Goal: Information Seeking & Learning: Learn about a topic

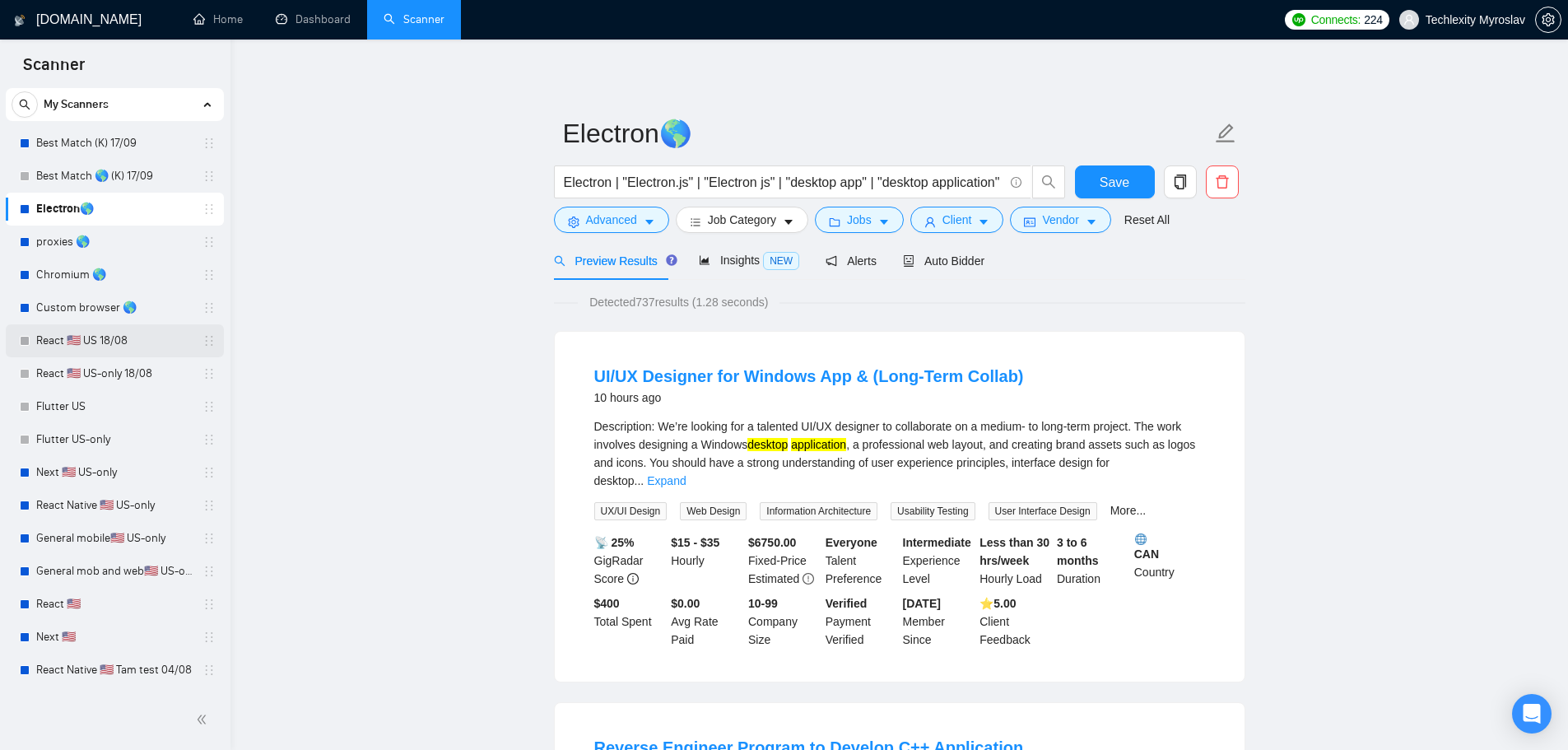
scroll to position [204, 0]
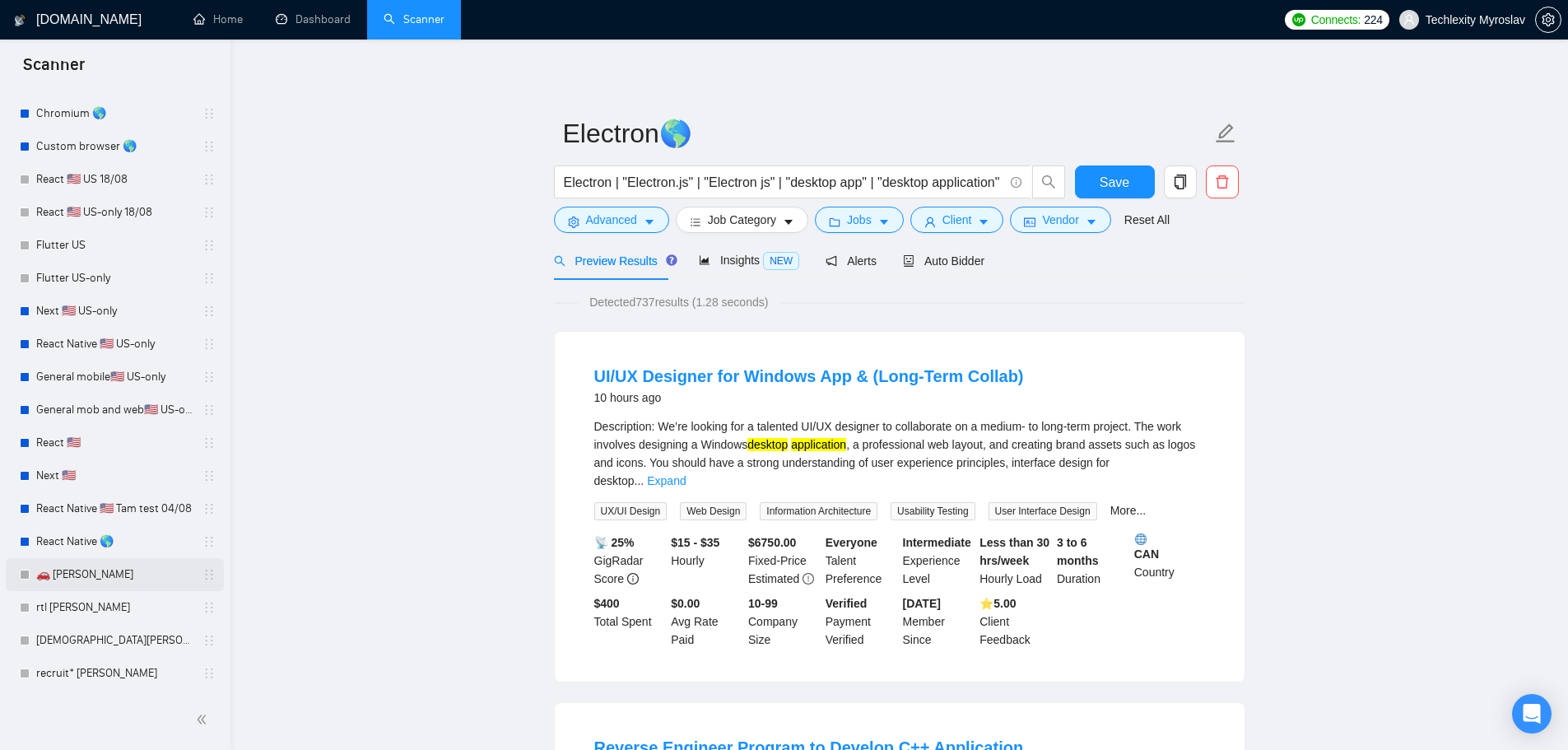
click at [125, 570] on link "🚗 [PERSON_NAME]" at bounding box center [114, 574] width 156 height 33
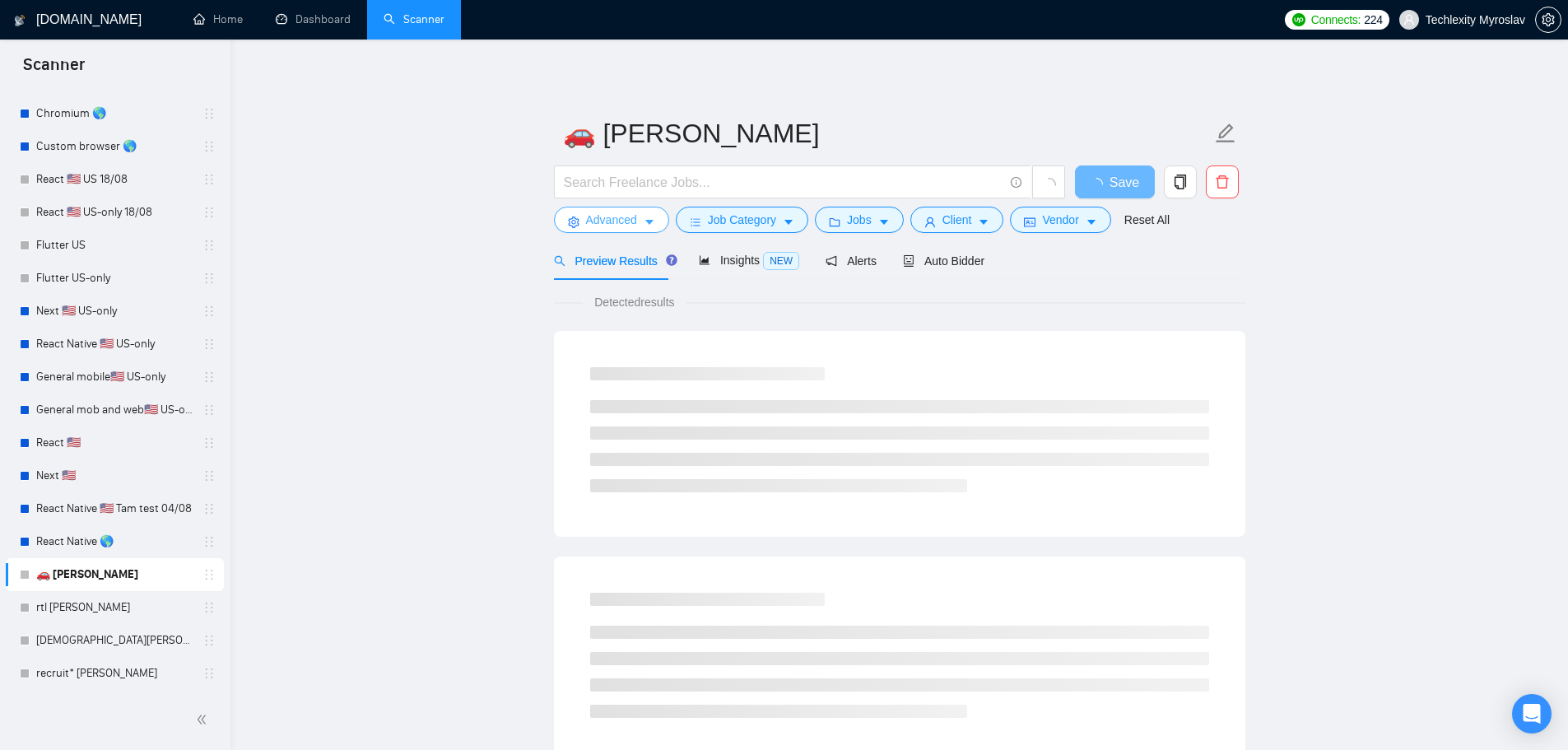
click at [627, 219] on span "Advanced" at bounding box center [611, 220] width 51 height 18
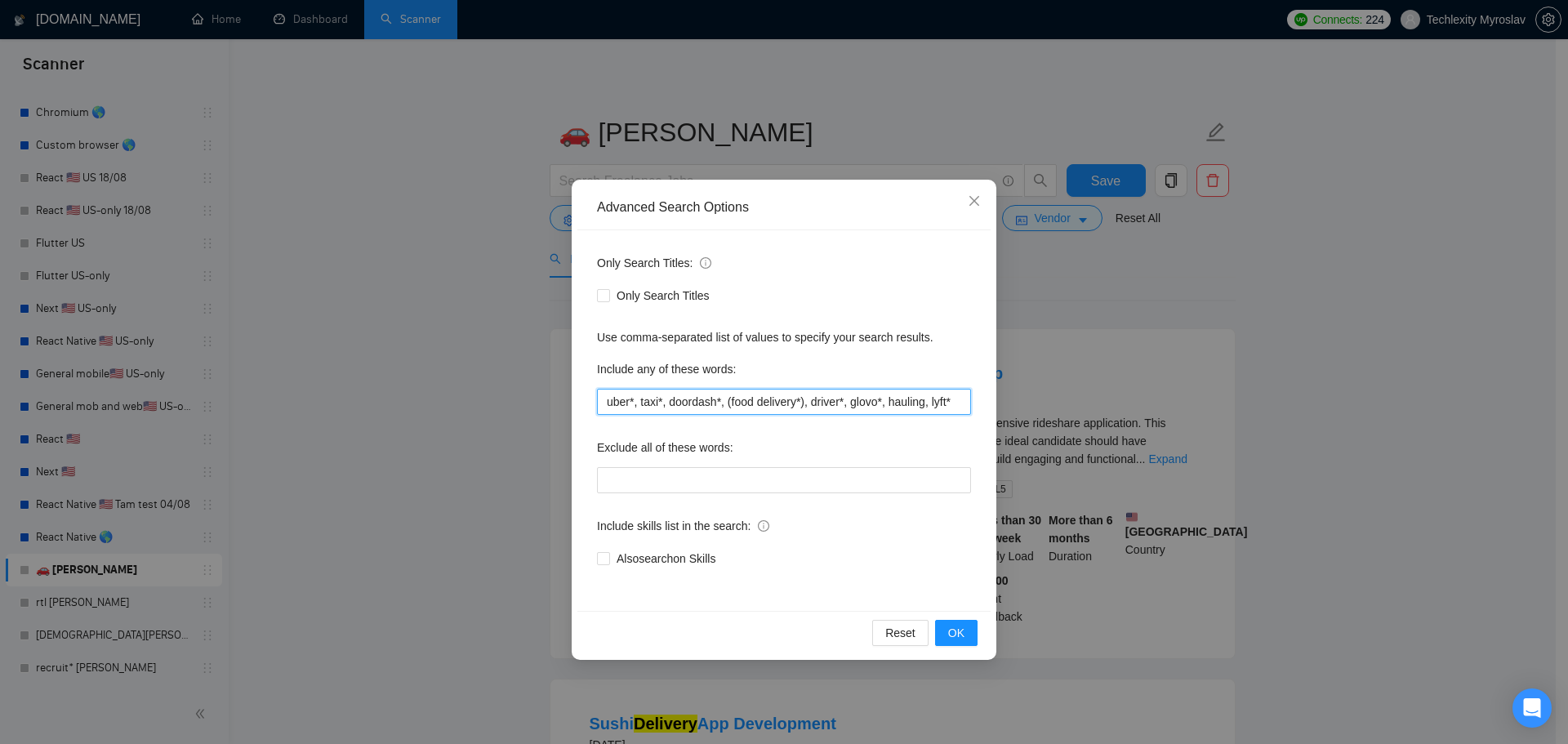
drag, startPoint x: 884, startPoint y: 406, endPoint x: 978, endPoint y: 407, distance: 94.0
click at [978, 407] on div "Only Search Titles: Only Search Titles Use comma-separated list of values to sp…" at bounding box center [783, 421] width 413 height 380
click at [957, 406] on input "uber*, taxi*, doordash*, (food delivery*), driver*, glovo*, hauling, lyft*" at bounding box center [784, 401] width 374 height 26
click at [968, 199] on icon "close" at bounding box center [974, 201] width 13 height 13
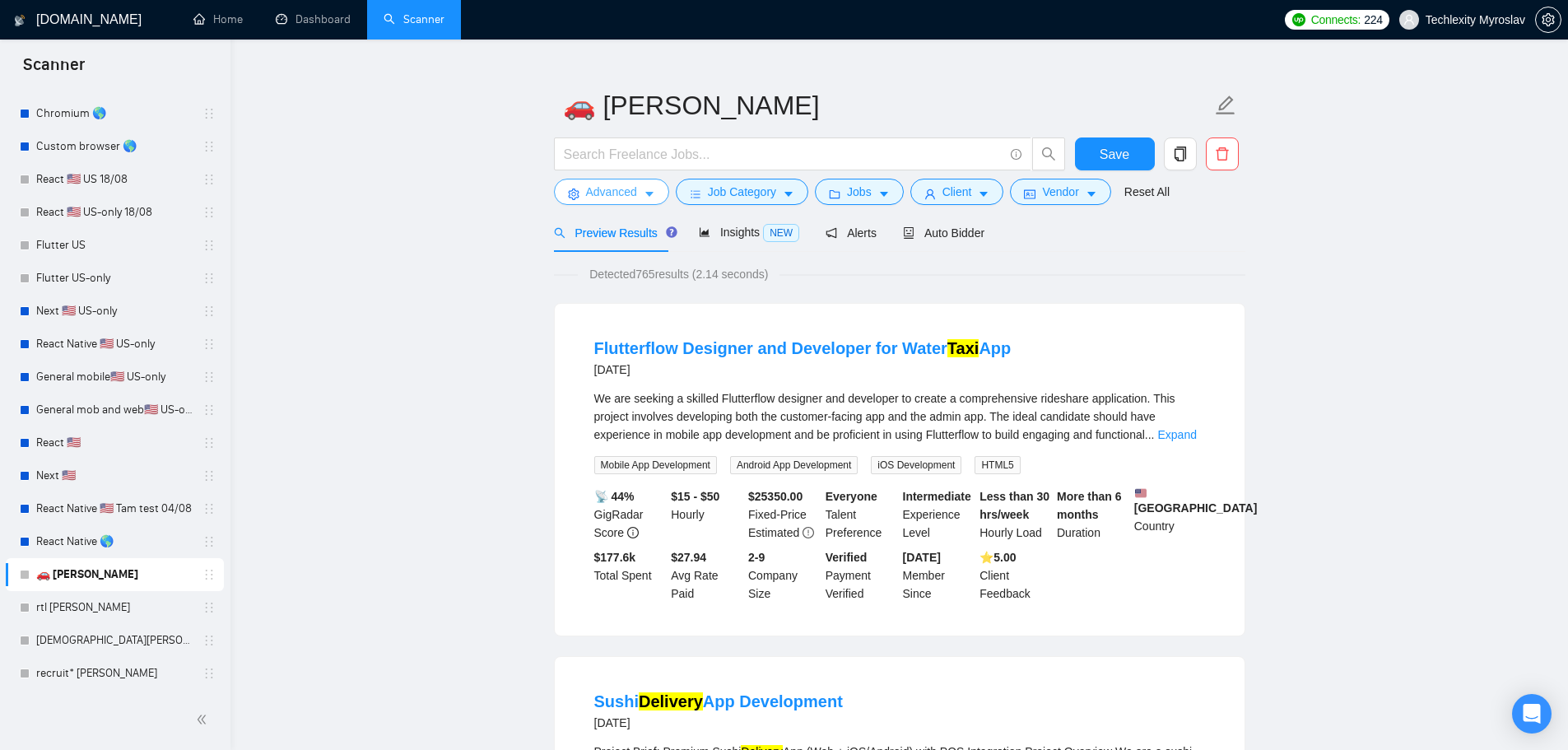
scroll to position [82, 0]
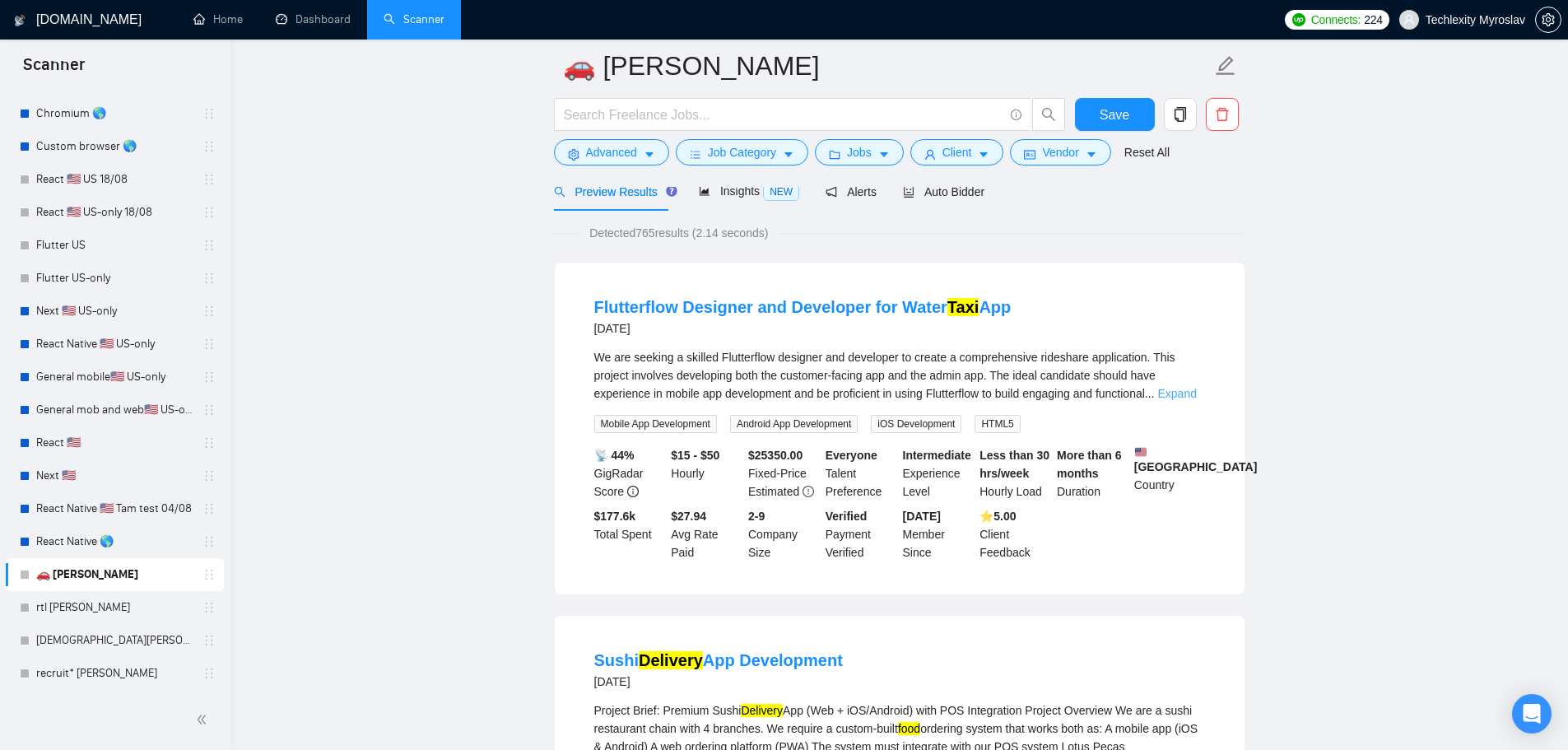
click at [1177, 395] on link "Expand" at bounding box center [1178, 394] width 39 height 14
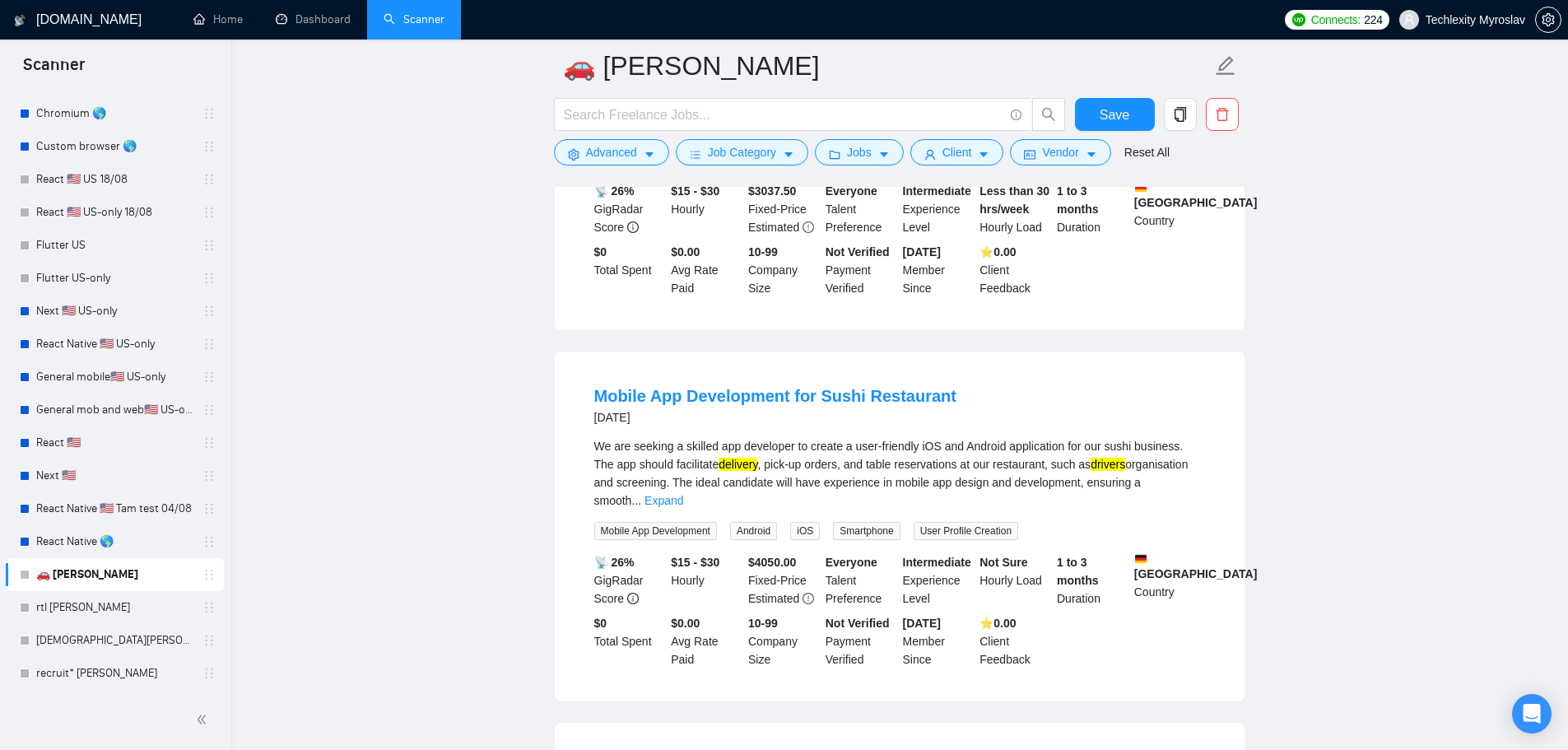
scroll to position [741, 0]
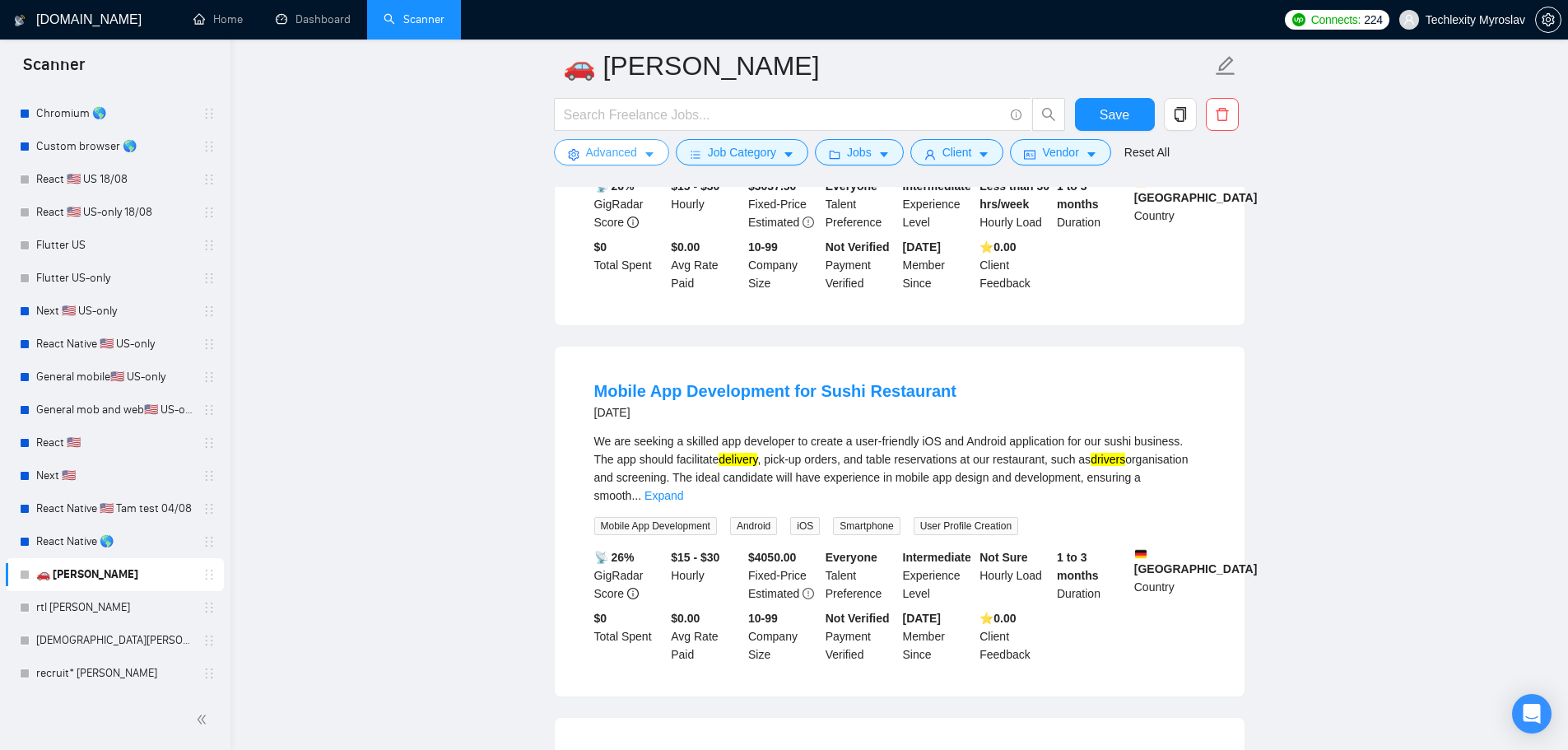
click at [619, 149] on span "Advanced" at bounding box center [611, 152] width 51 height 18
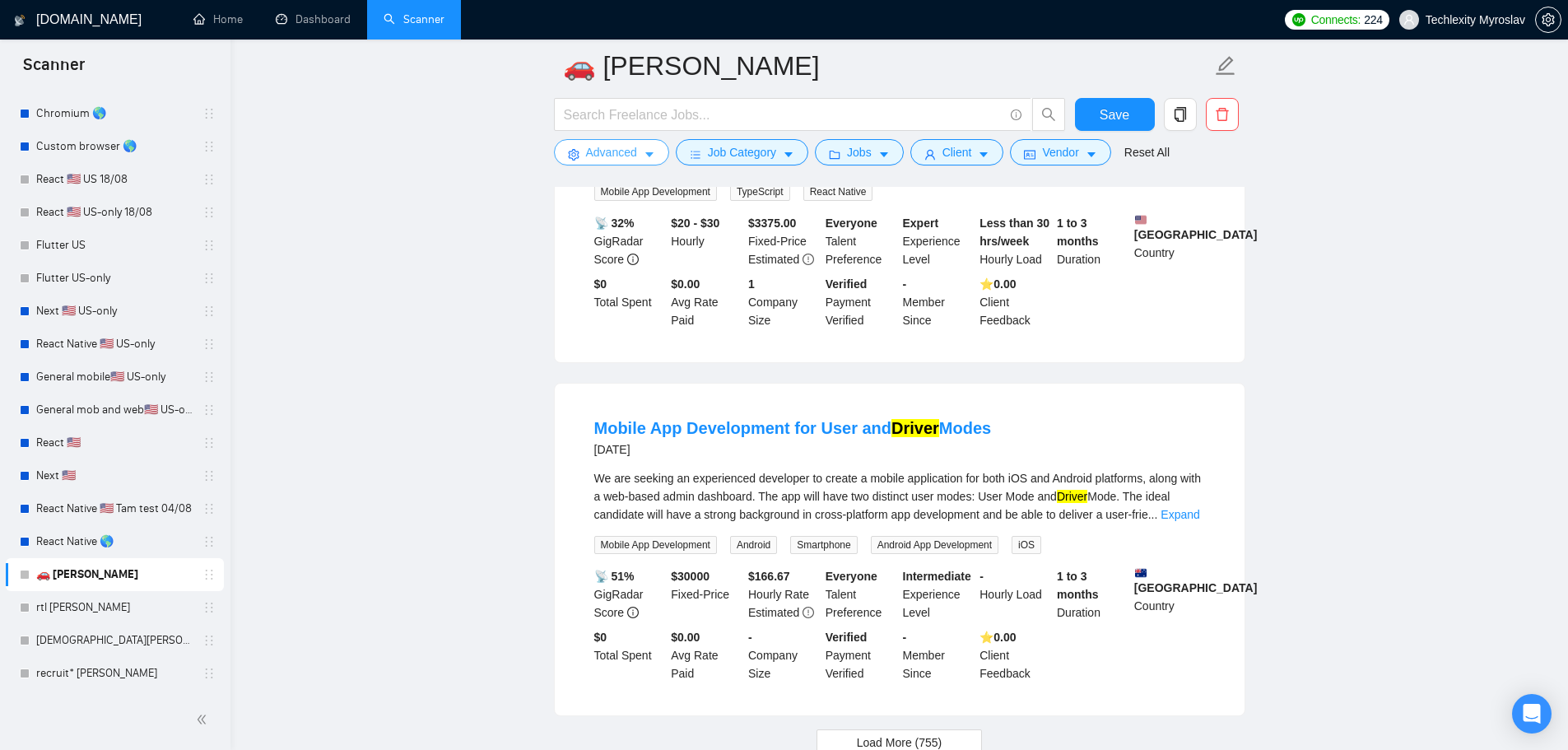
scroll to position [3291, 0]
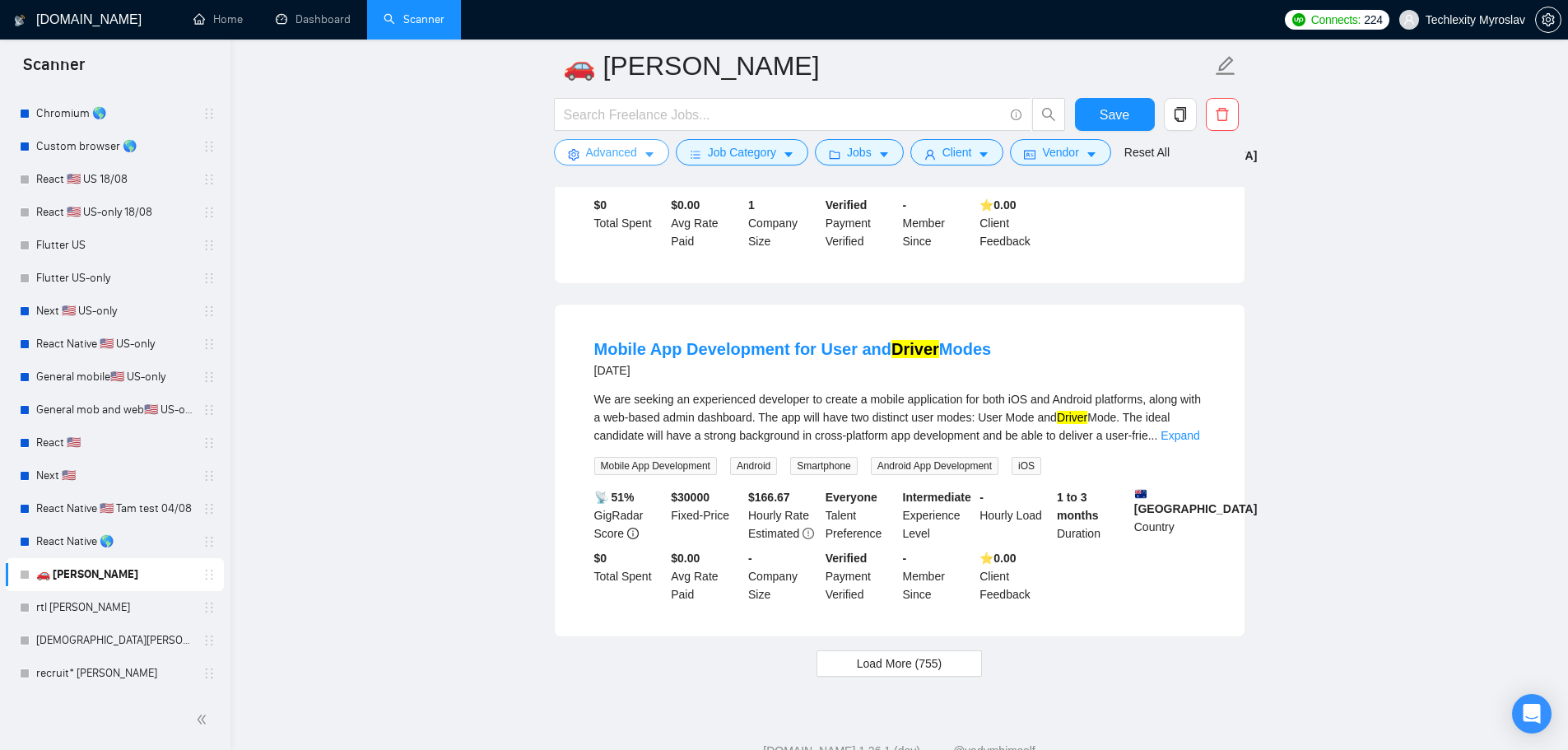
click at [589, 144] on span "Advanced" at bounding box center [611, 152] width 51 height 18
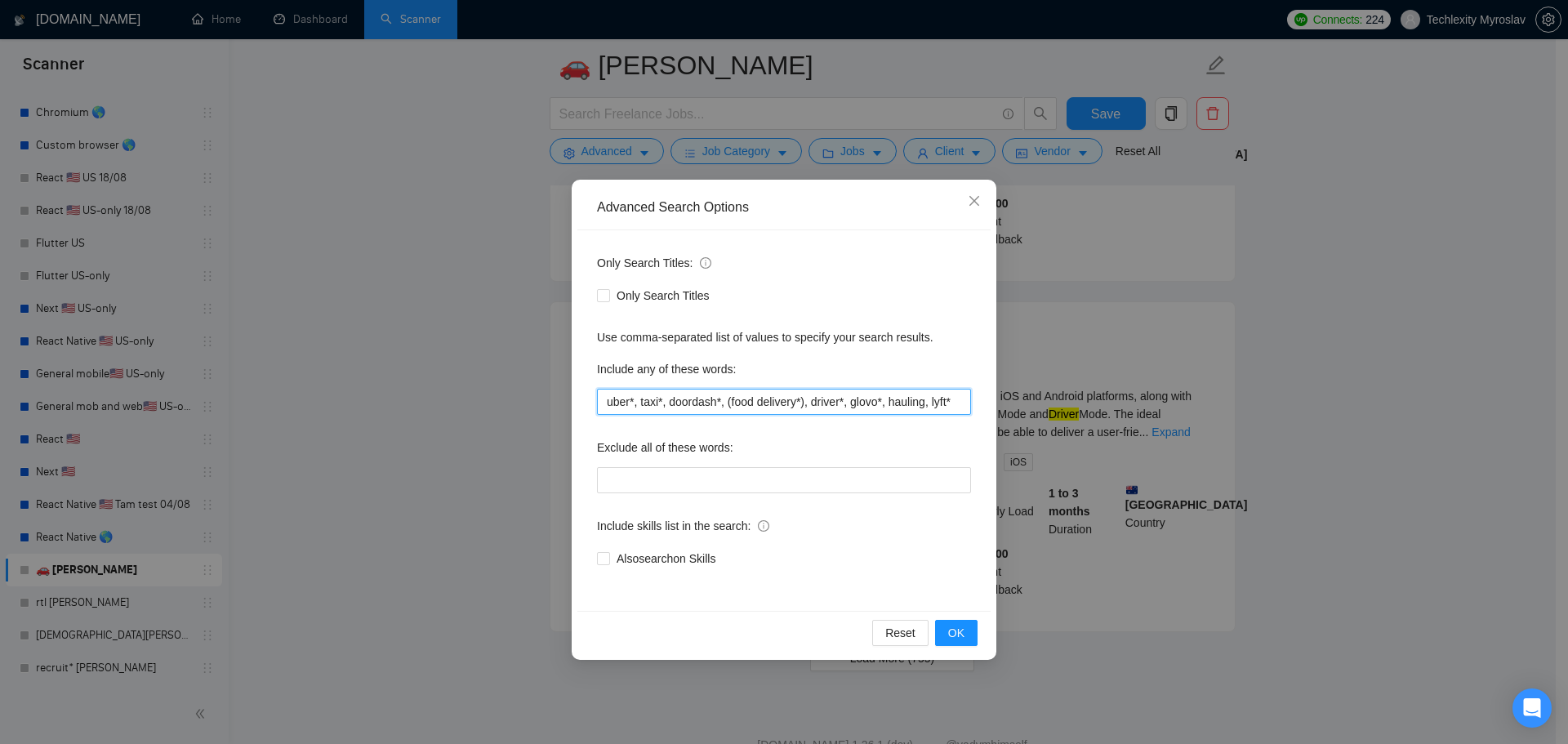
drag, startPoint x: 909, startPoint y: 407, endPoint x: 965, endPoint y: 405, distance: 56.0
click at [981, 405] on div "Only Search Titles: Only Search Titles Use comma-separated list of values to sp…" at bounding box center [783, 421] width 413 height 380
click at [891, 403] on input "uber*, taxi*, doordash*, (food delivery*), driver*, glovo*, hauling, lyft*" at bounding box center [784, 401] width 374 height 26
click at [896, 405] on input "uber*, taxi*, doordash*, (food delivery*), driver*, glovo*, hauling, lyft*" at bounding box center [784, 401] width 374 height 26
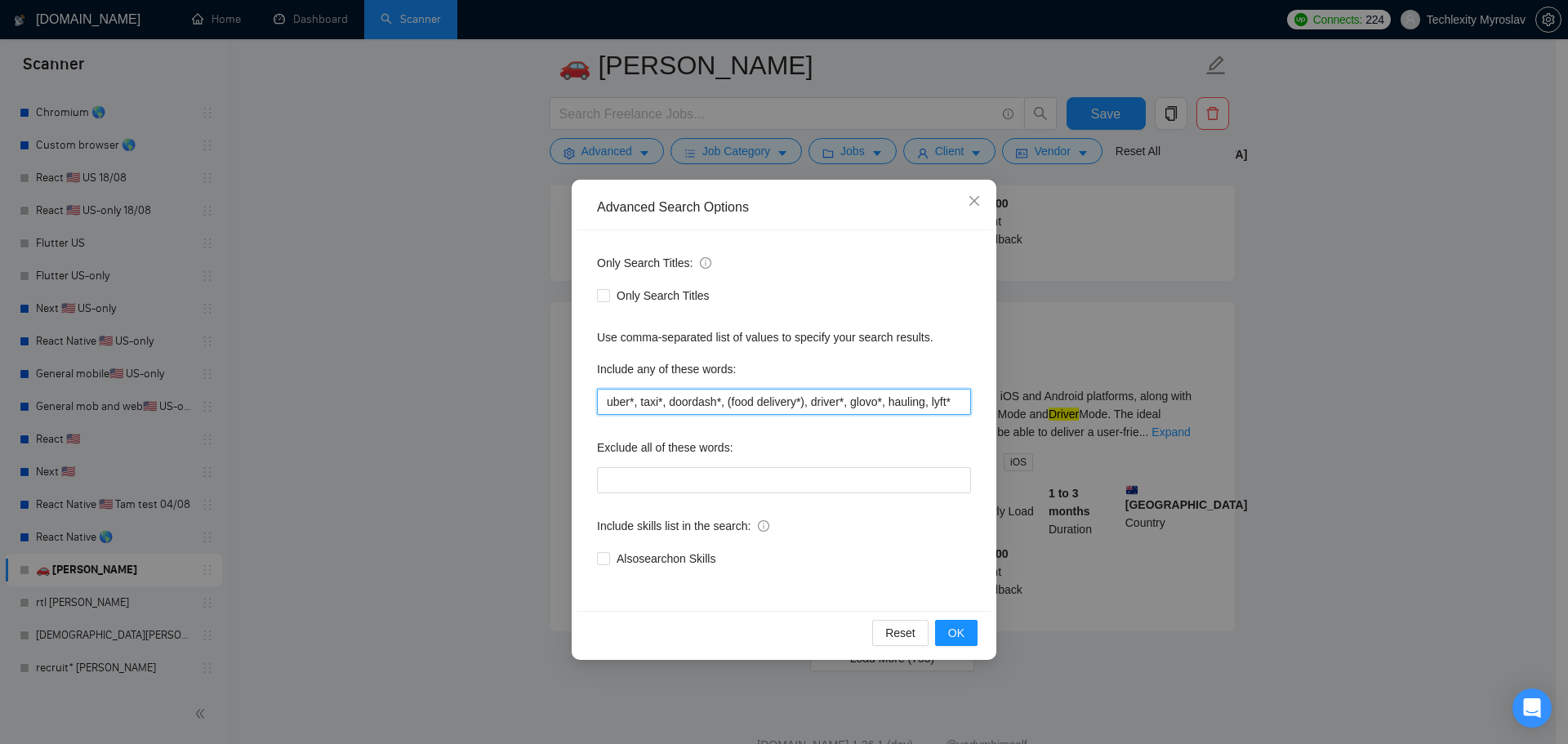
click at [896, 405] on input "uber*, taxi*, doordash*, (food delivery*), driver*, glovo*, hauling, lyft*" at bounding box center [784, 401] width 374 height 26
click at [967, 202] on icon "close" at bounding box center [974, 201] width 13 height 13
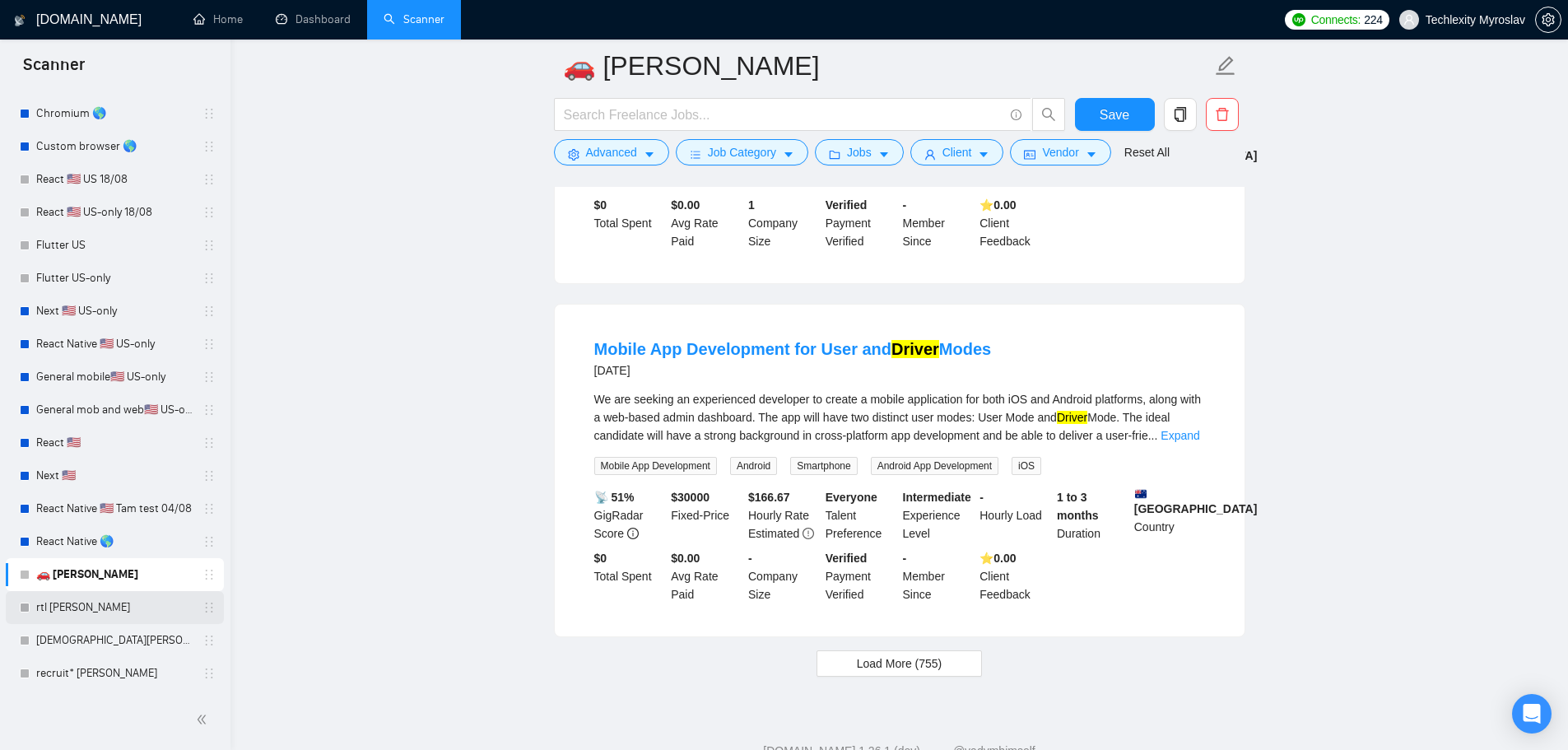
click at [107, 608] on link "rtl [PERSON_NAME]" at bounding box center [114, 607] width 156 height 33
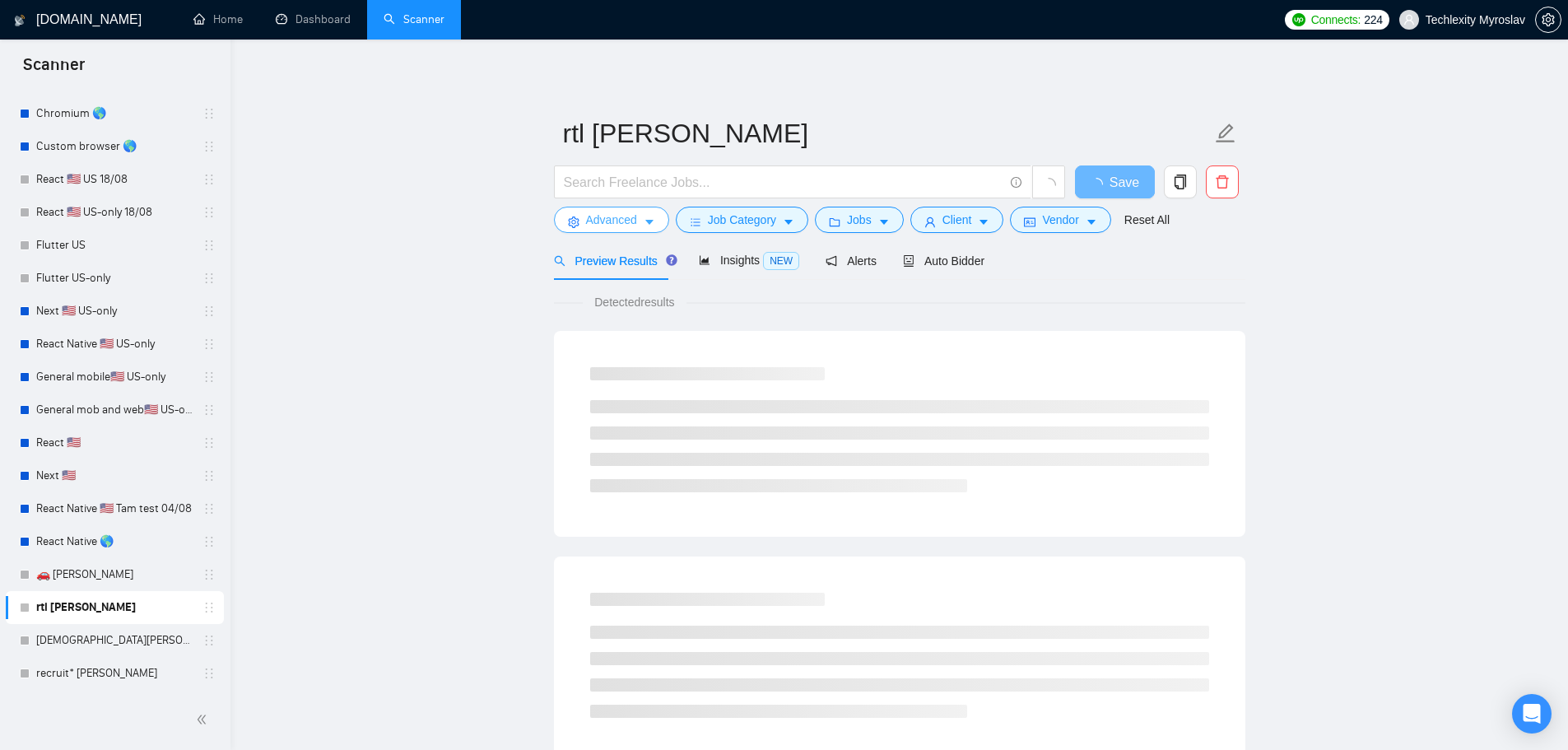
click at [612, 217] on span "Advanced" at bounding box center [611, 220] width 51 height 18
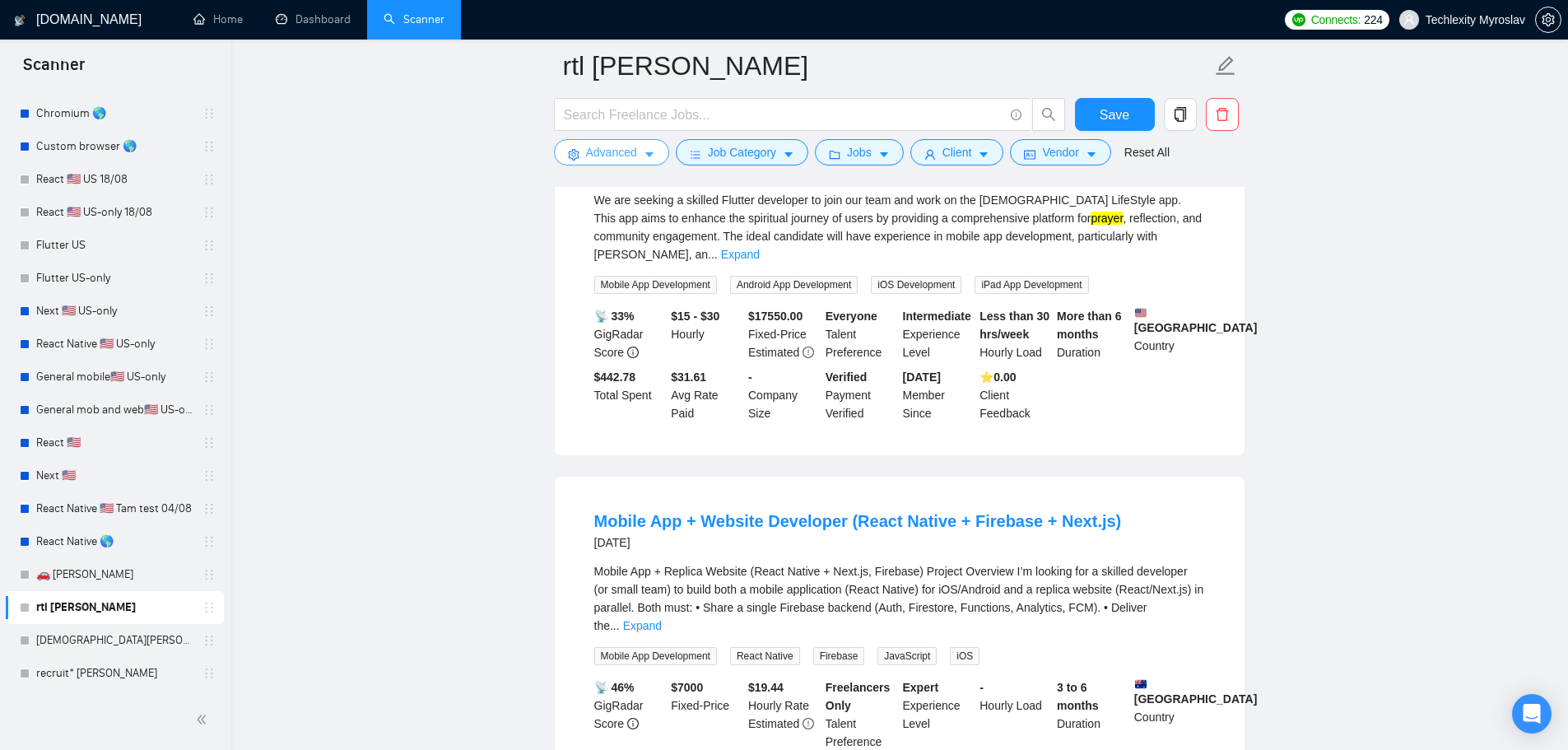
scroll to position [247, 0]
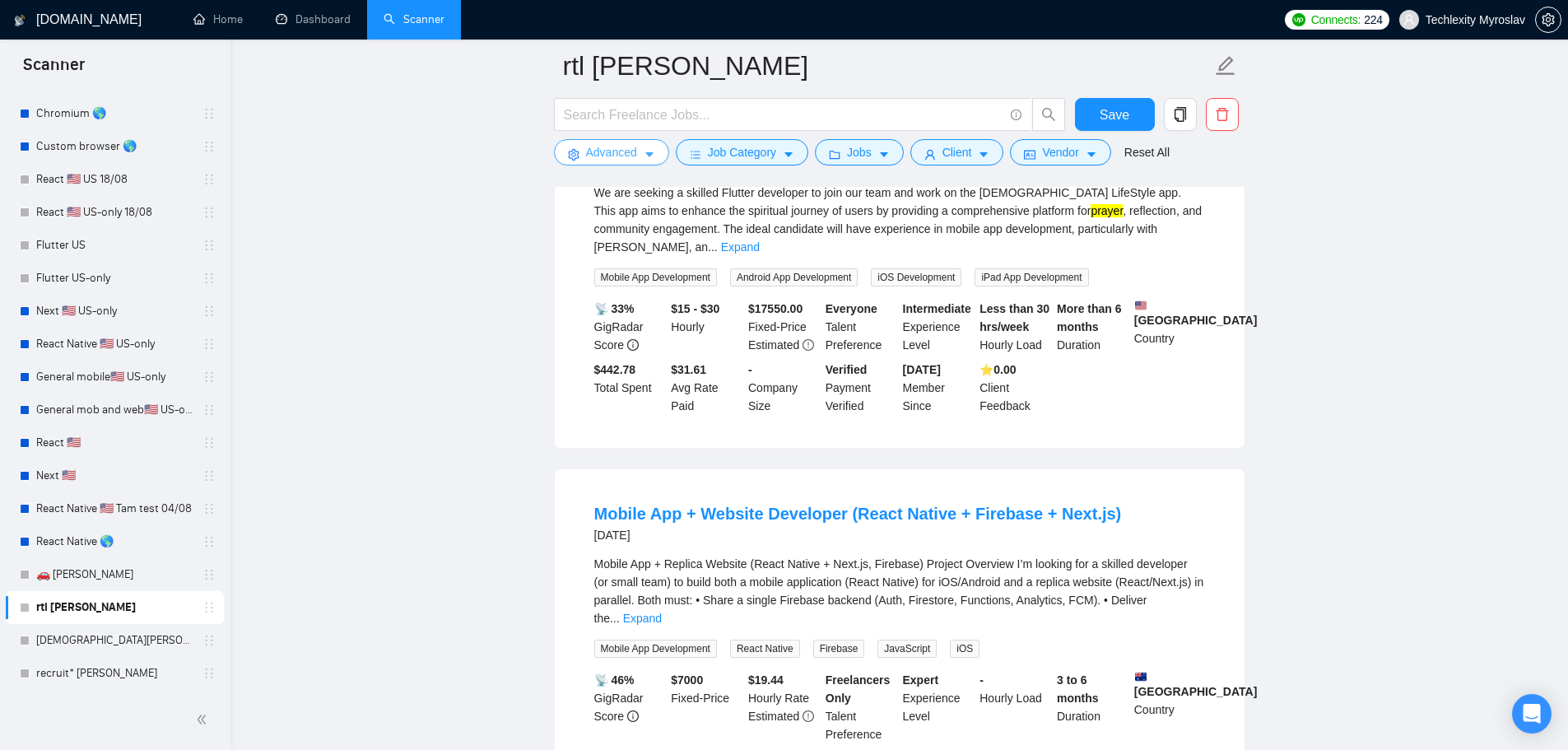
click at [603, 155] on span "Advanced" at bounding box center [611, 152] width 51 height 18
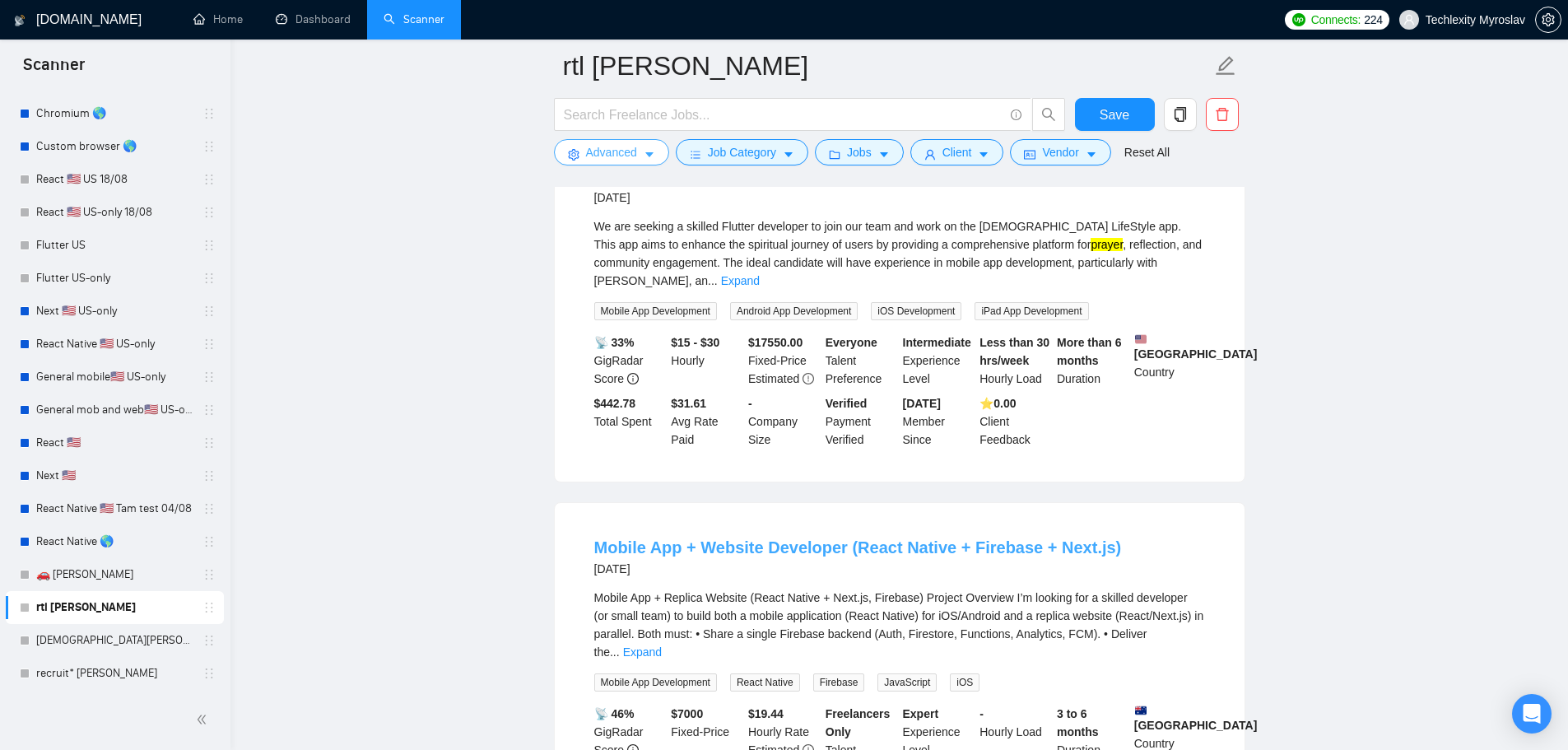
scroll to position [329, 0]
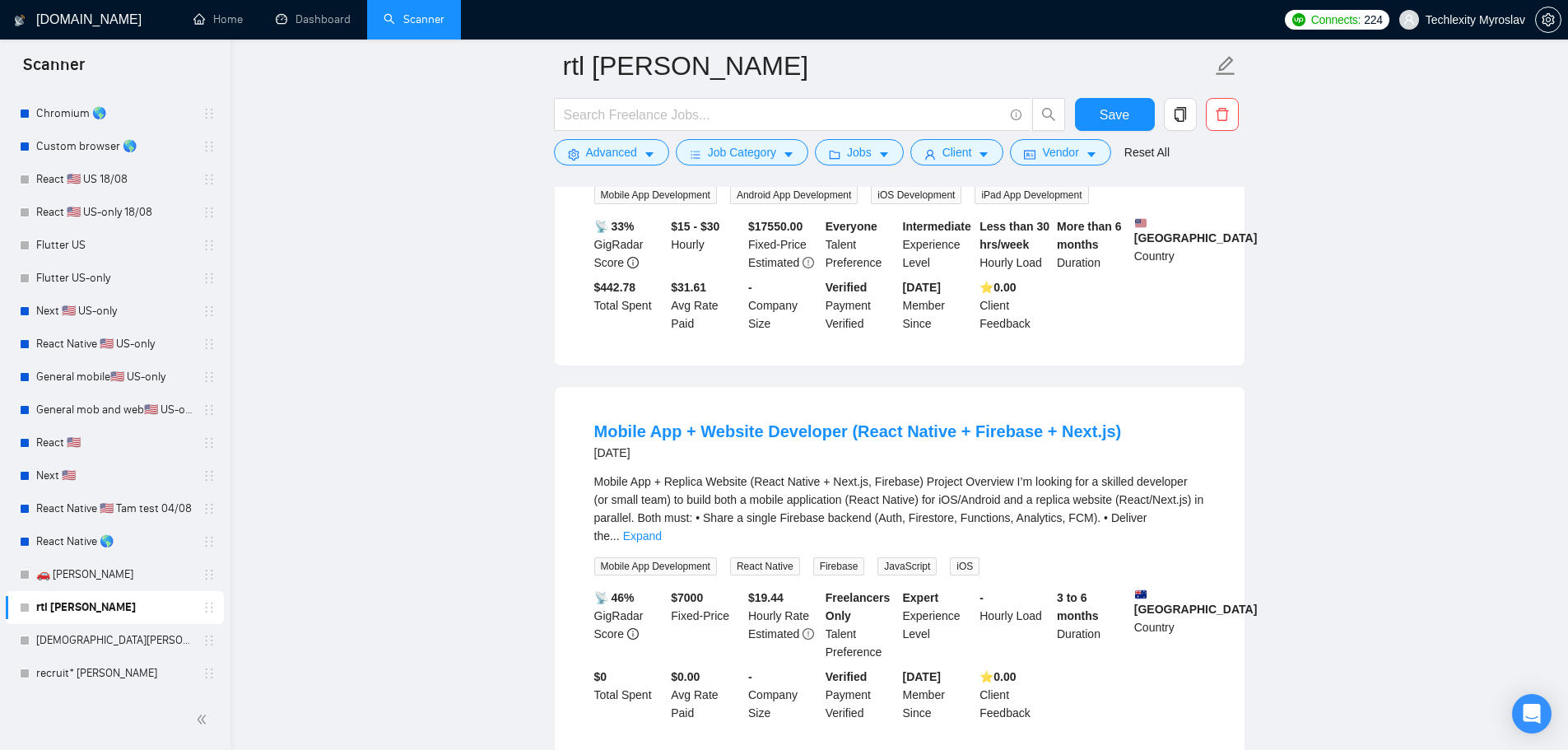
click at [1185, 487] on div "Mobile App + Replica Website (React Native + Next.js, Firebase) Project Overvie…" at bounding box center [899, 509] width 610 height 73
click at [662, 530] on link "Expand" at bounding box center [643, 536] width 39 height 14
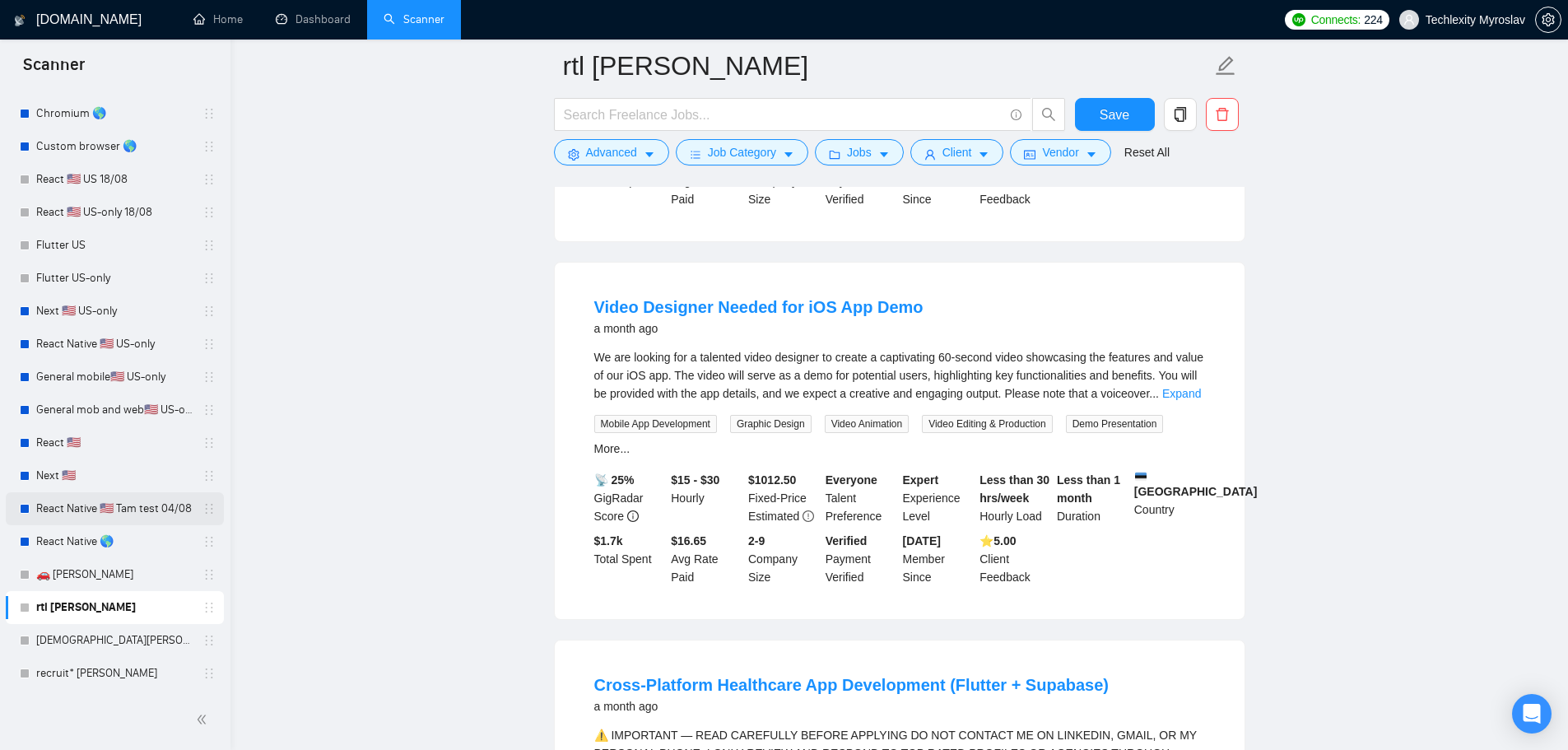
scroll to position [3376, 0]
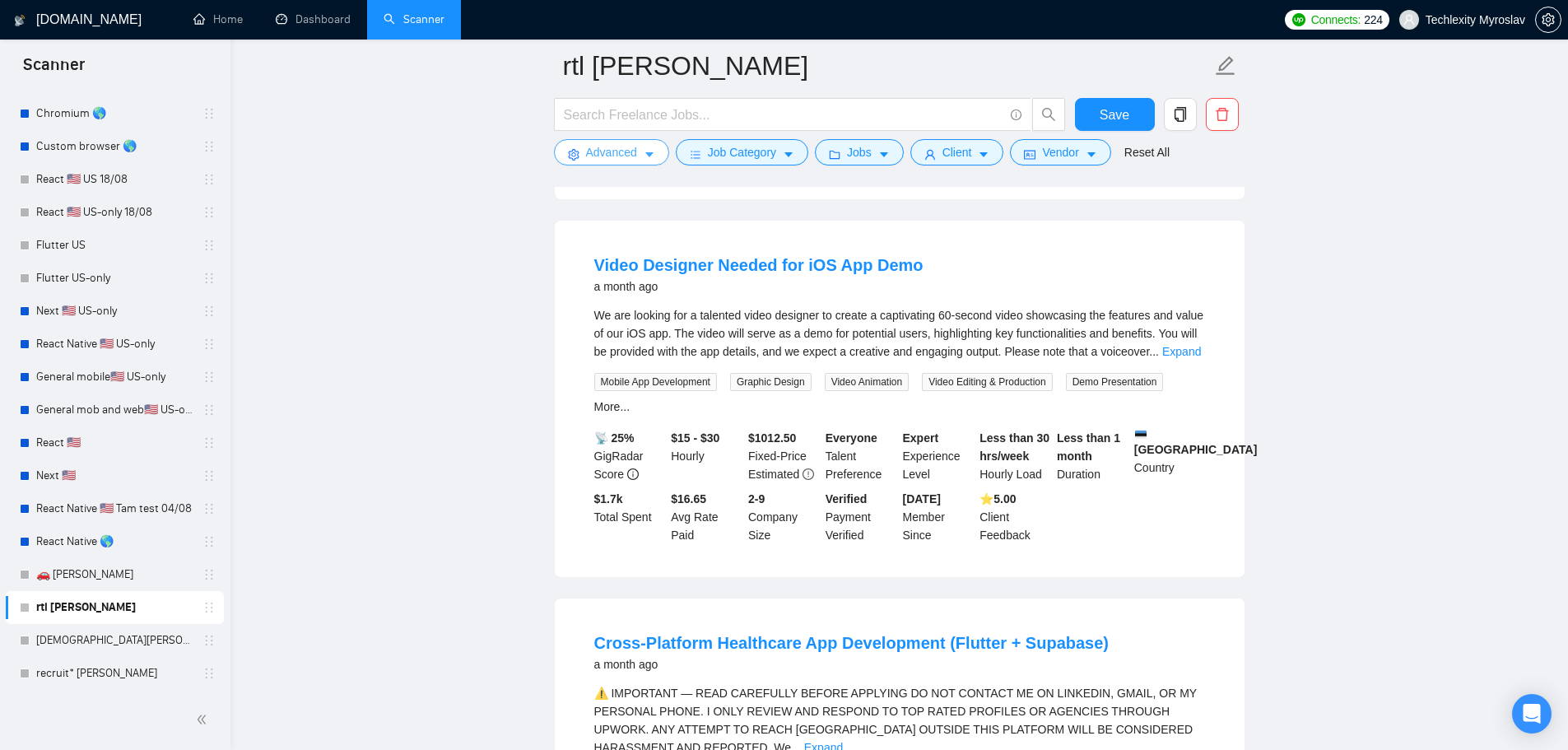
click at [583, 157] on button "Advanced" at bounding box center [611, 152] width 115 height 26
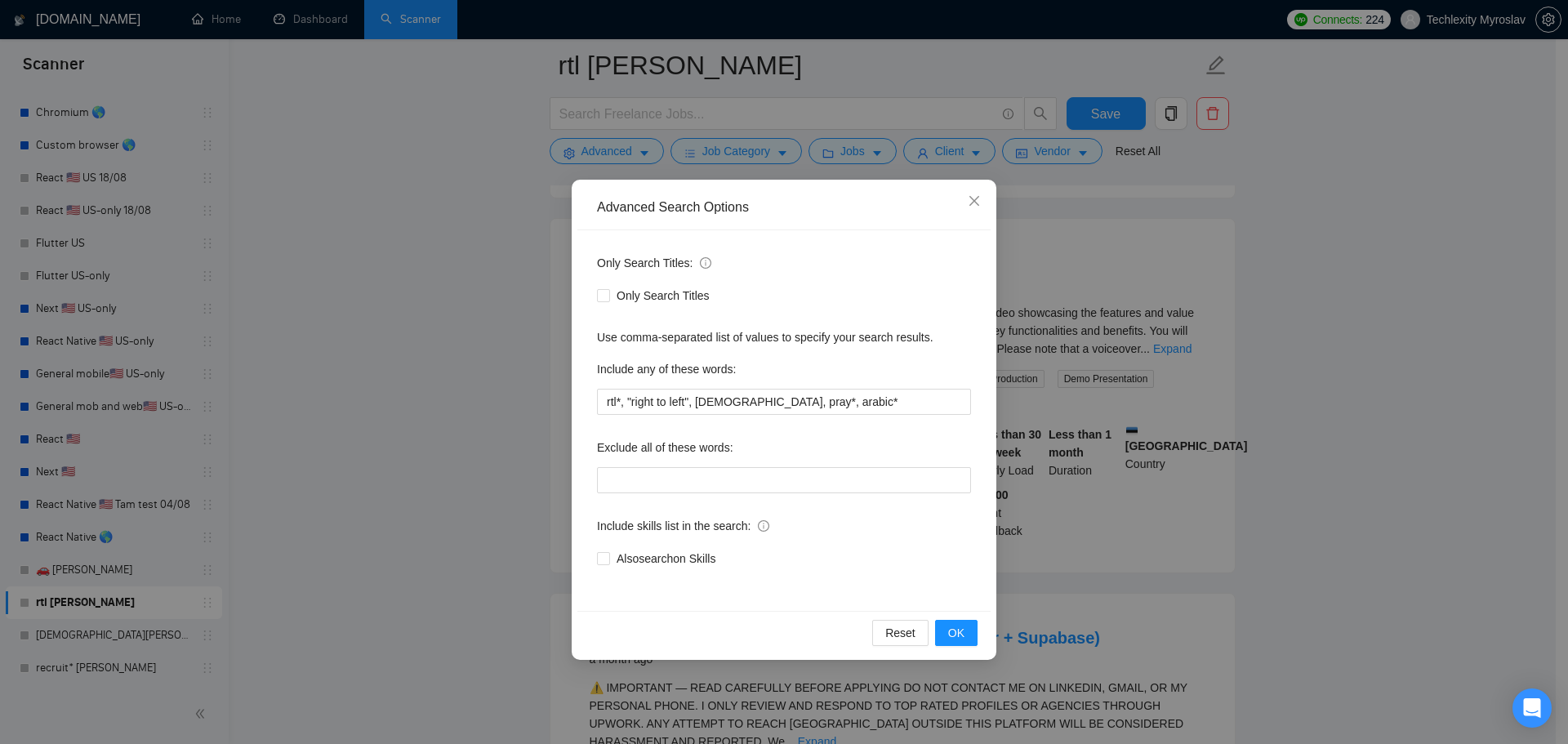
click at [511, 173] on div "Advanced Search Options Only Search Titles: Only Search Titles Use comma-separa…" at bounding box center [784, 372] width 1568 height 744
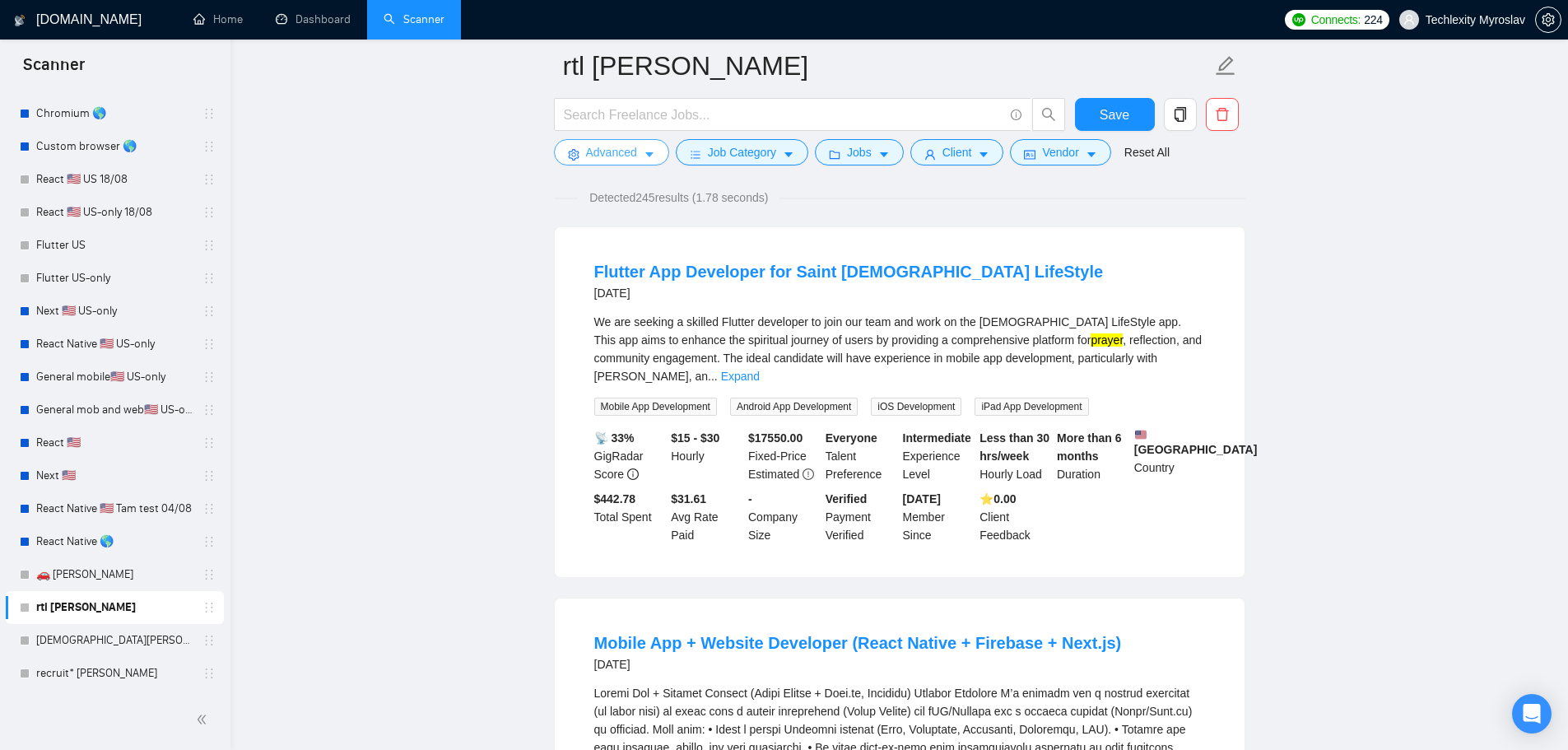
scroll to position [0, 0]
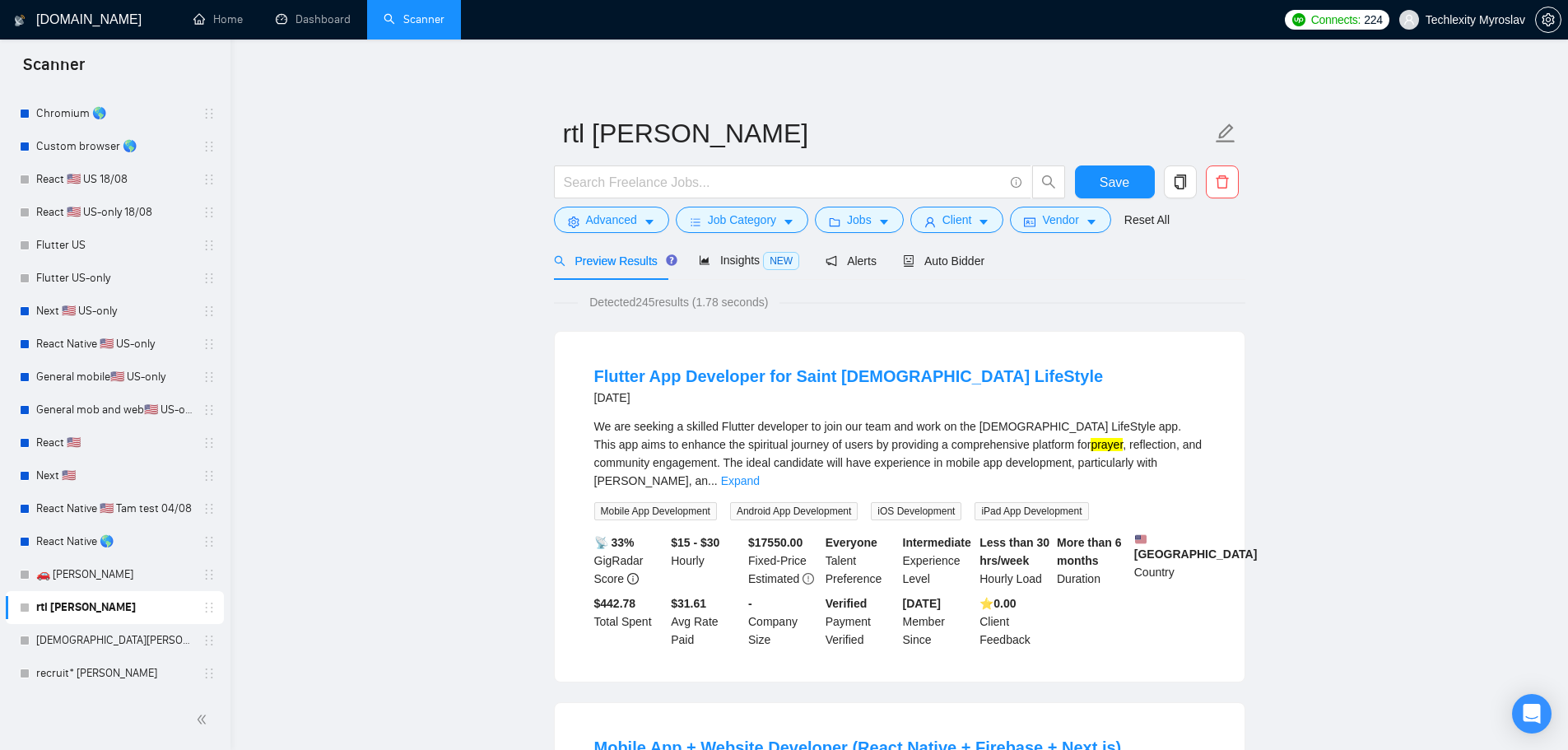
click at [62, 638] on link "[DEMOGRAPHIC_DATA][PERSON_NAME]" at bounding box center [114, 640] width 156 height 33
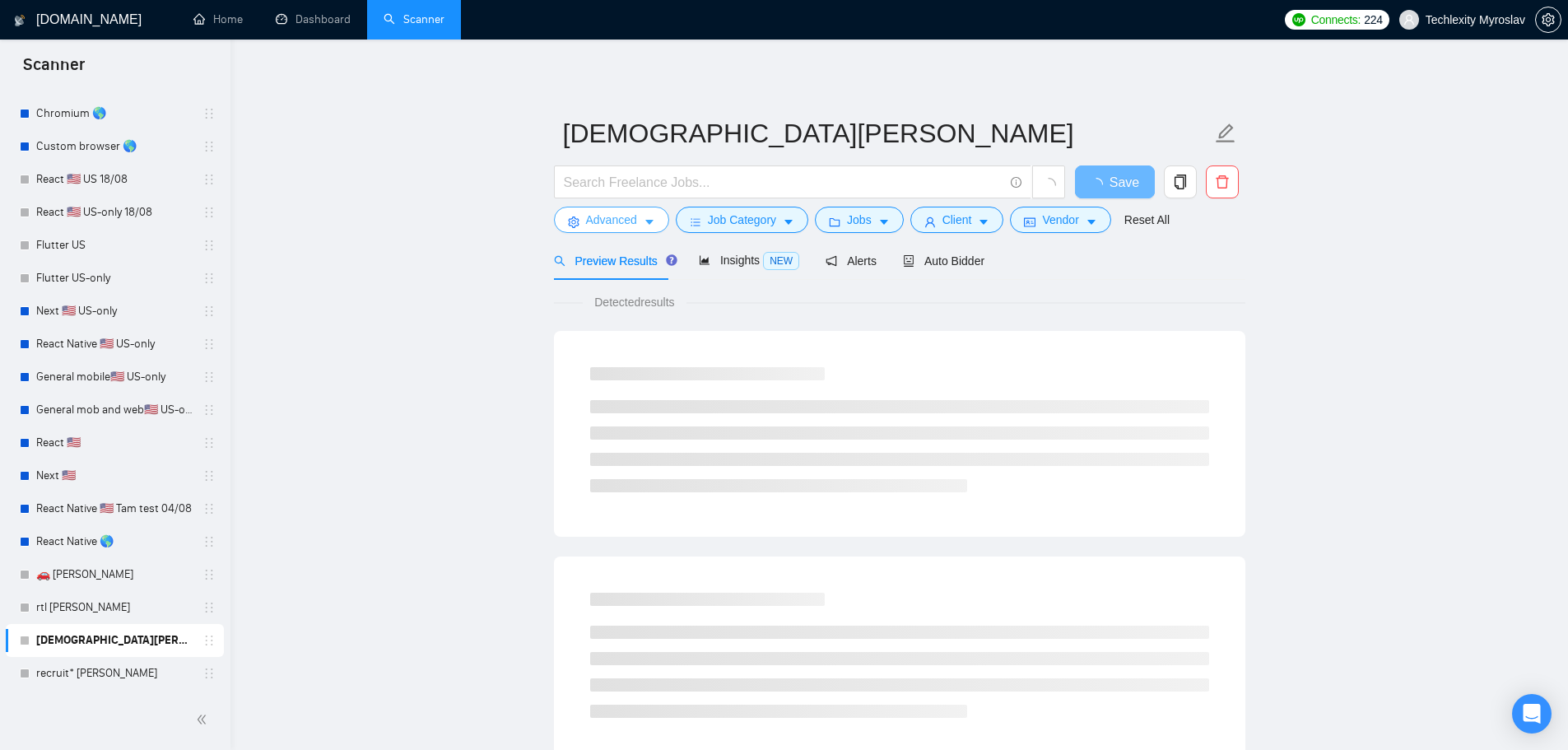
click at [610, 222] on span "Advanced" at bounding box center [611, 220] width 51 height 18
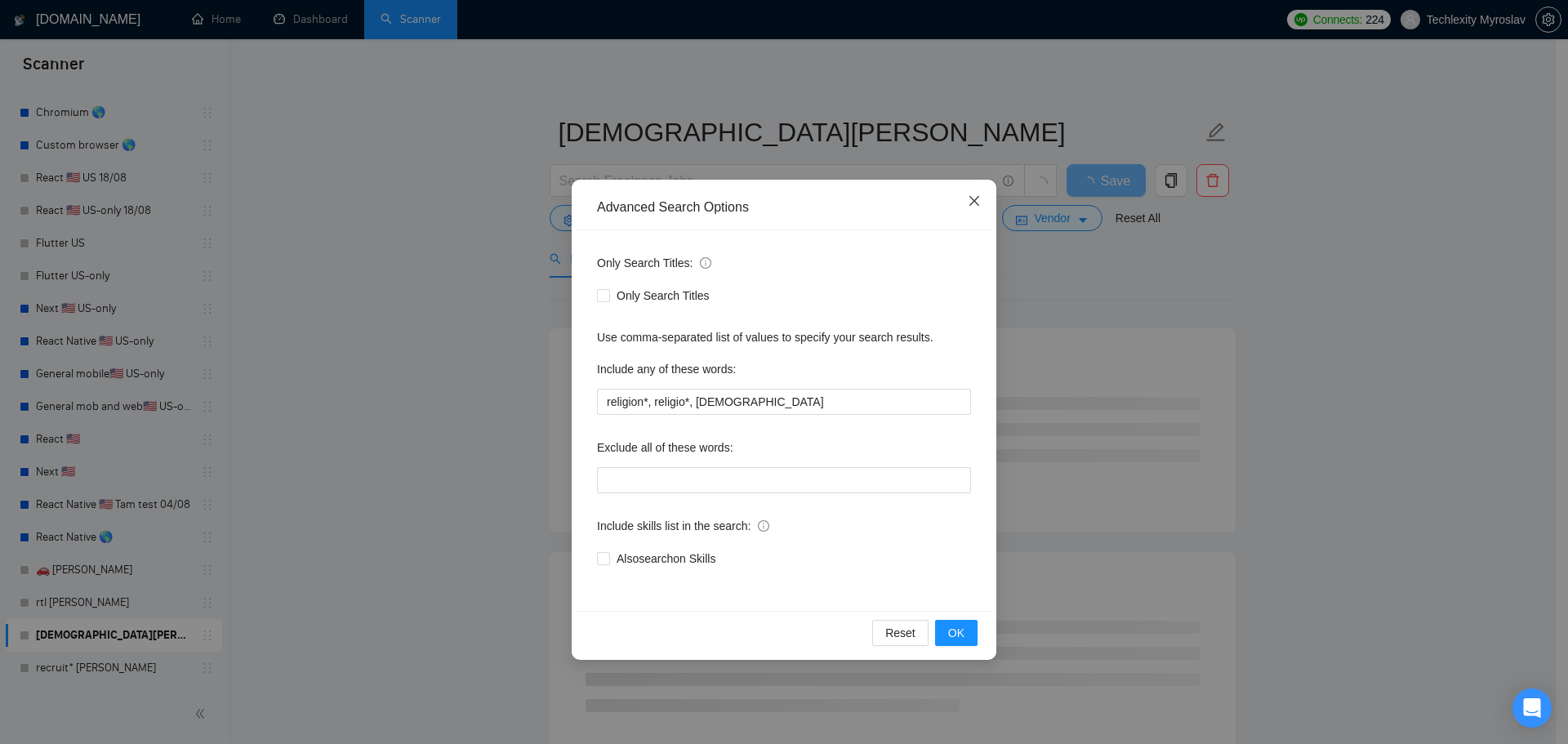
click at [983, 197] on span "Close" at bounding box center [974, 201] width 44 height 44
